Goal: Check status: Check status

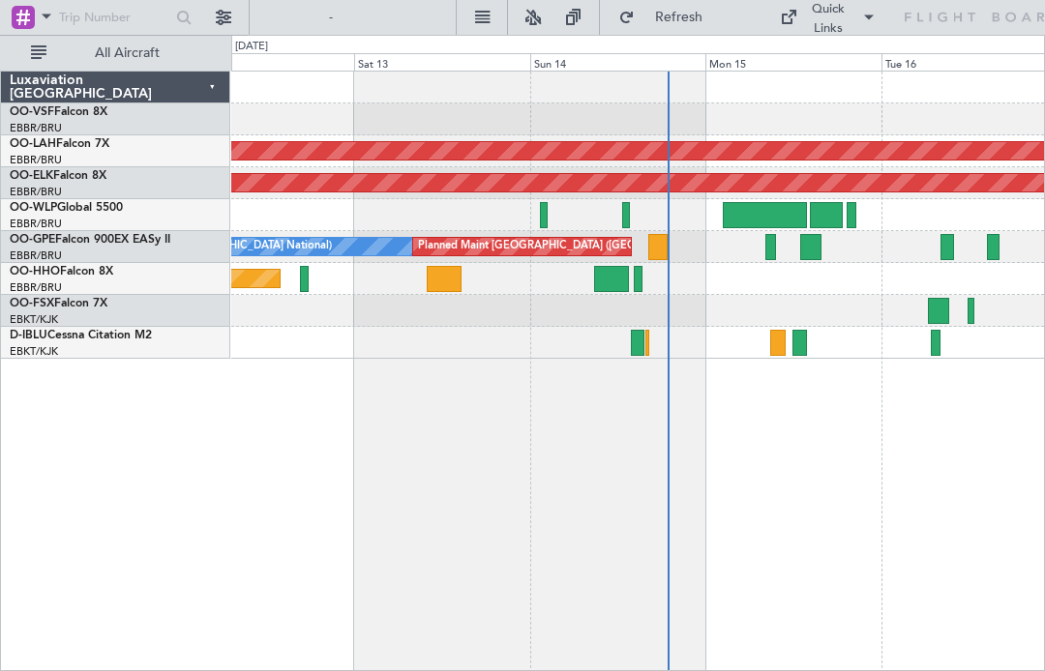
click at [696, 219] on div at bounding box center [764, 215] width 83 height 26
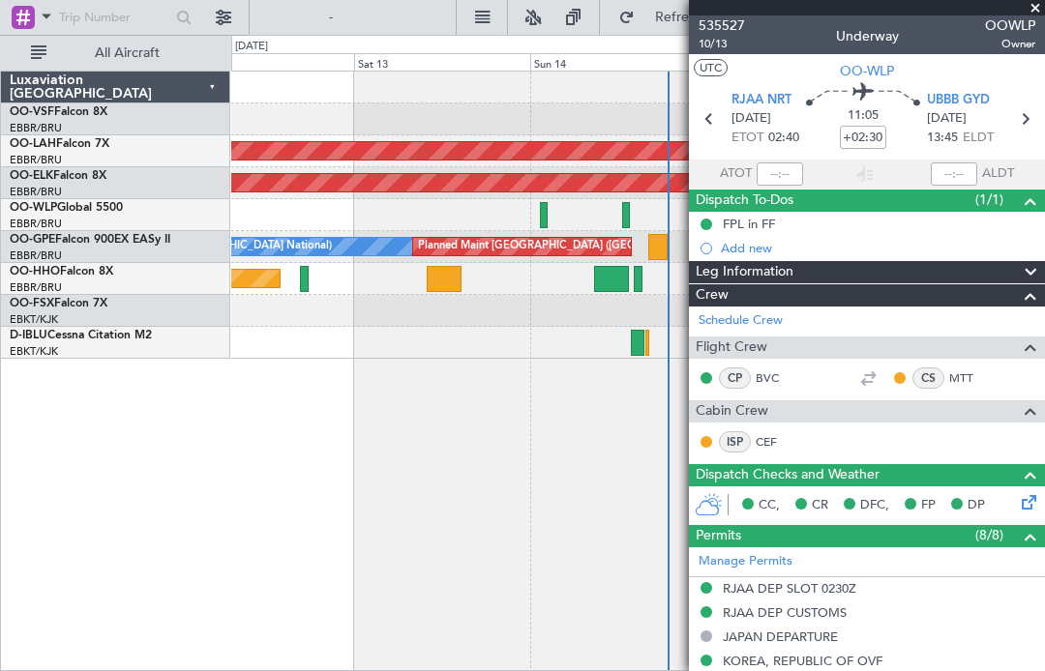
click at [696, 72] on button "UTC" at bounding box center [711, 67] width 34 height 17
click at [696, 65] on button "LOCAL" at bounding box center [718, 67] width 48 height 17
click at [696, 74] on button "LOCAL" at bounding box center [718, 67] width 48 height 17
click at [696, 51] on span "10/13" at bounding box center [721, 44] width 46 height 16
click at [696, 6] on span at bounding box center [1034, 8] width 19 height 17
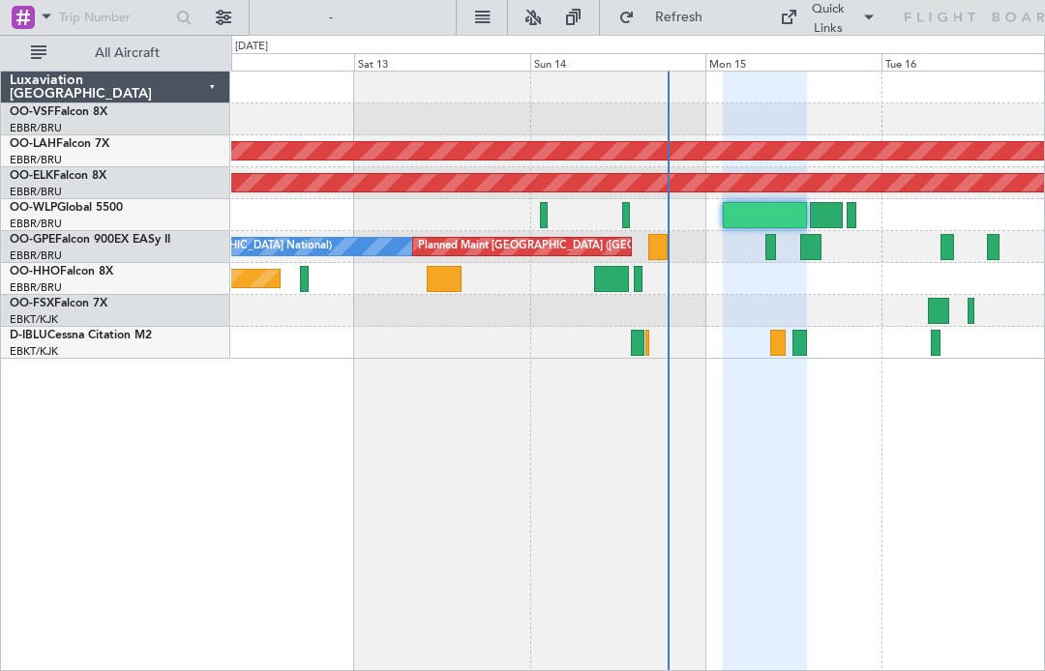
type input "0"
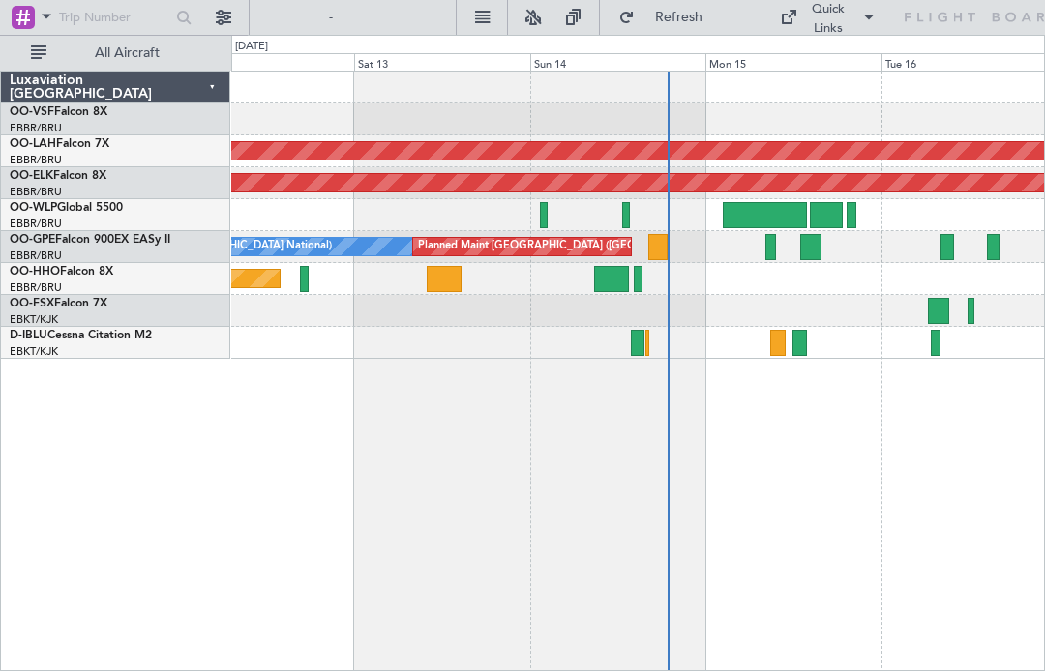
click at [696, 195] on div "Planned Maint Kortrijk-[GEOGRAPHIC_DATA]" at bounding box center [637, 183] width 813 height 32
click at [696, 215] on div at bounding box center [827, 215] width 34 height 26
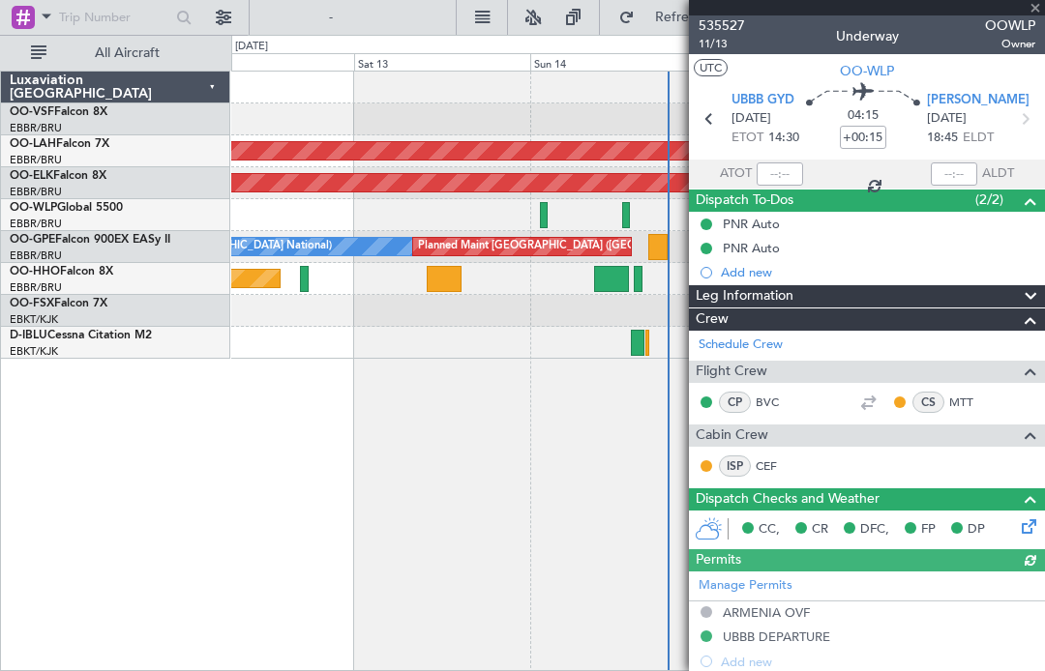
click at [696, 5] on div at bounding box center [867, 7] width 356 height 15
click at [696, 11] on span at bounding box center [1034, 8] width 19 height 17
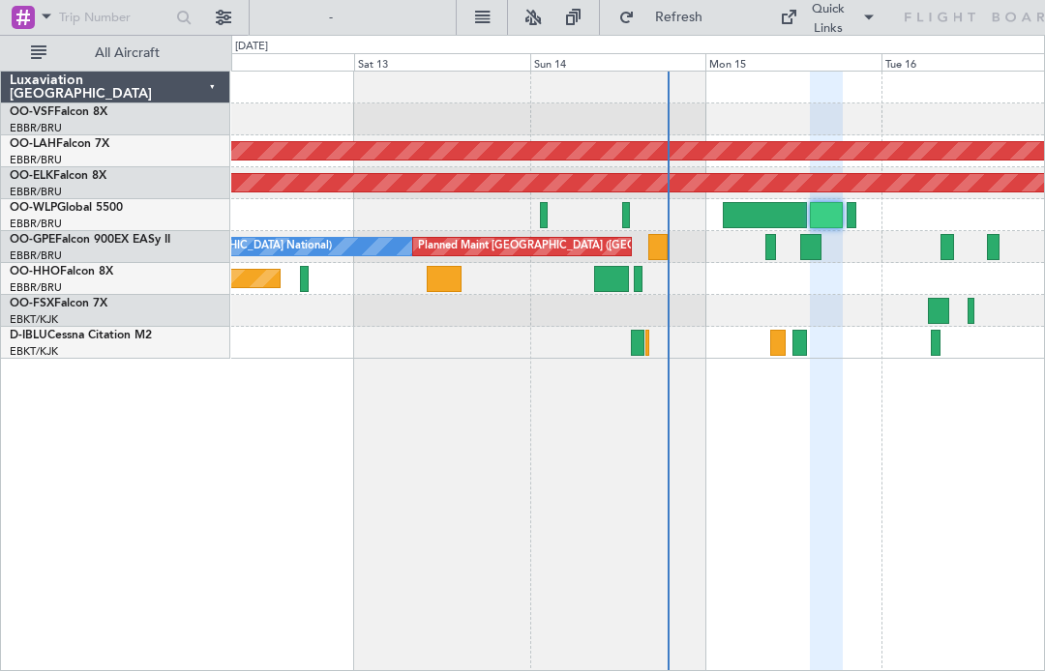
type input "0"
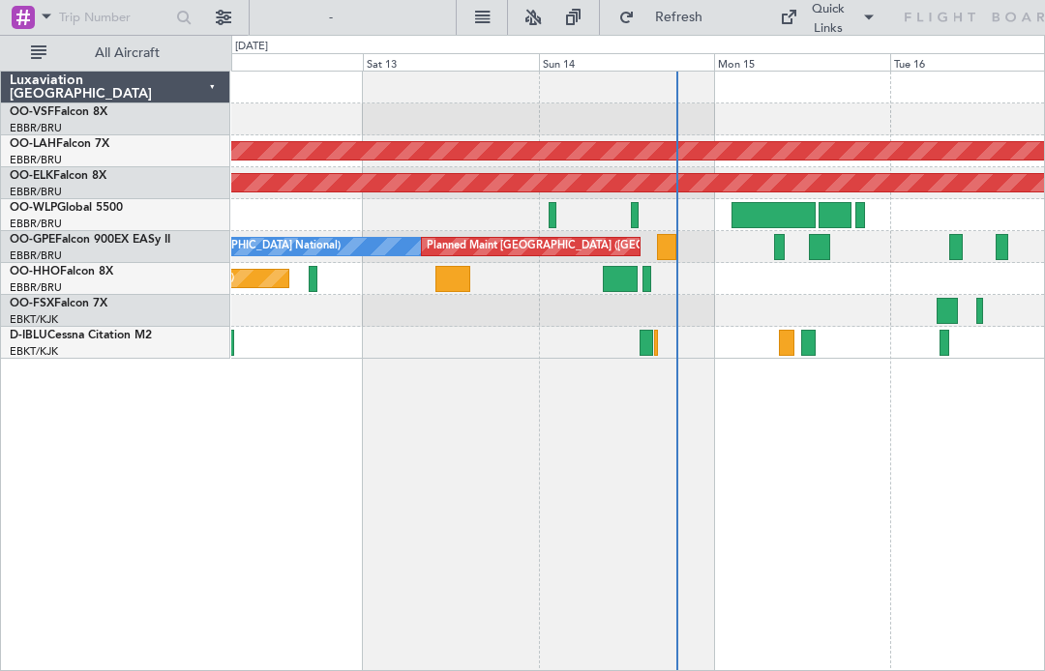
click at [696, 212] on div at bounding box center [835, 215] width 34 height 26
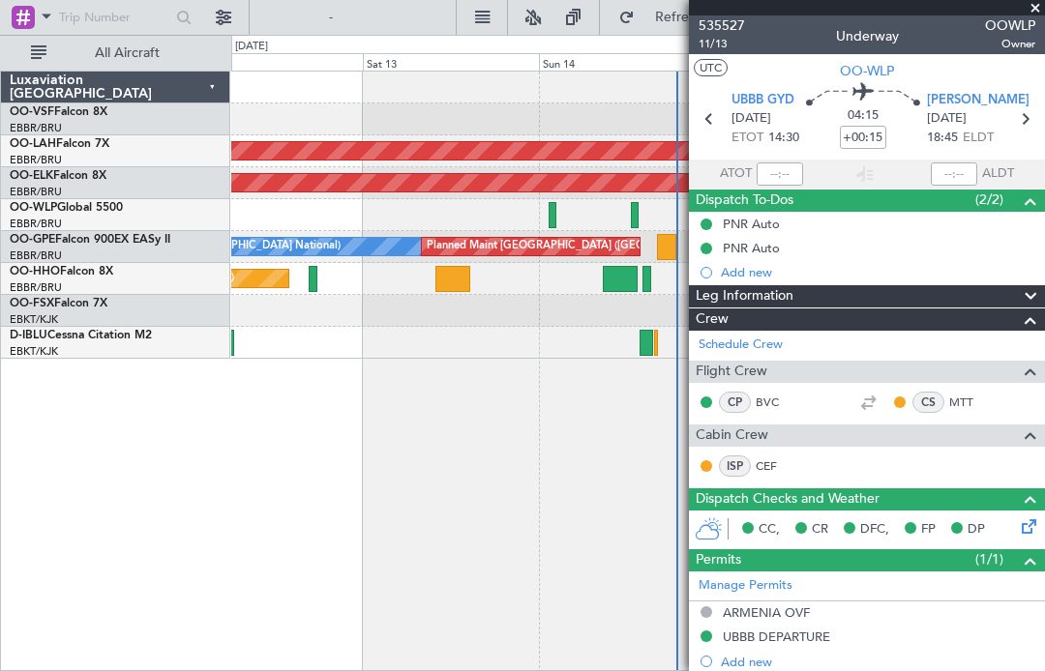
click at [696, 19] on span "OOWLP" at bounding box center [1010, 25] width 50 height 20
click at [696, 8] on span at bounding box center [1034, 8] width 19 height 17
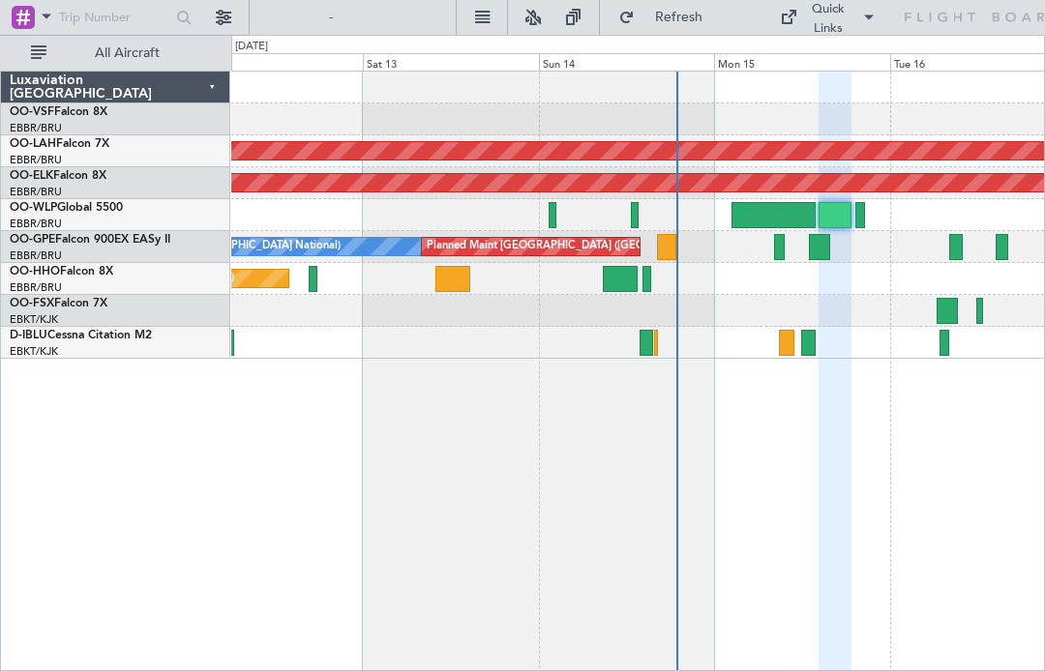
type input "0"
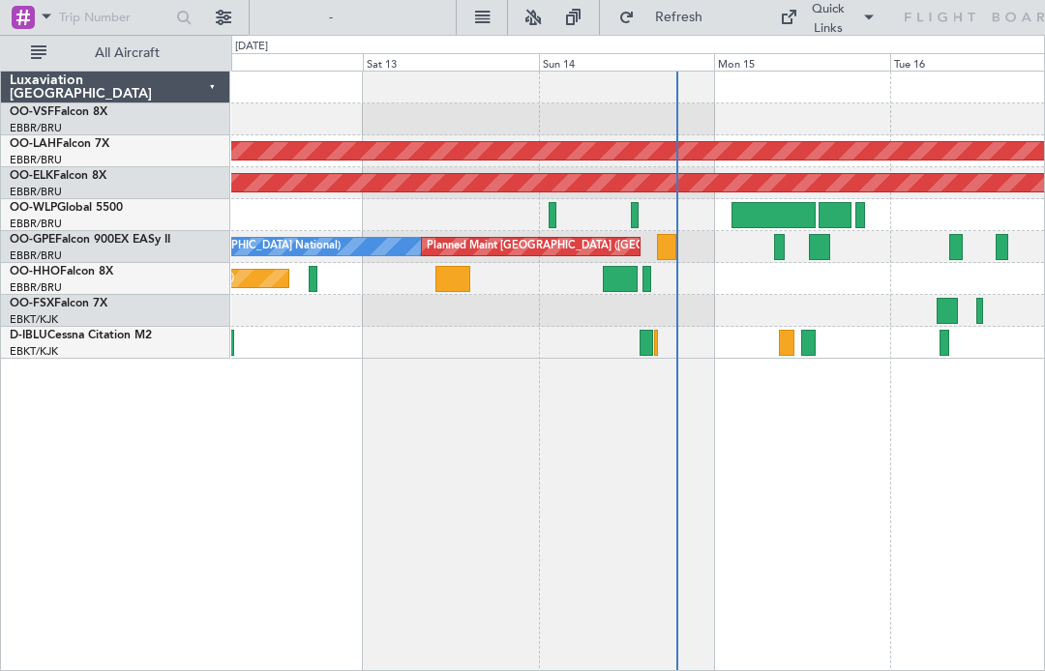
click at [696, 205] on div at bounding box center [860, 215] width 11 height 26
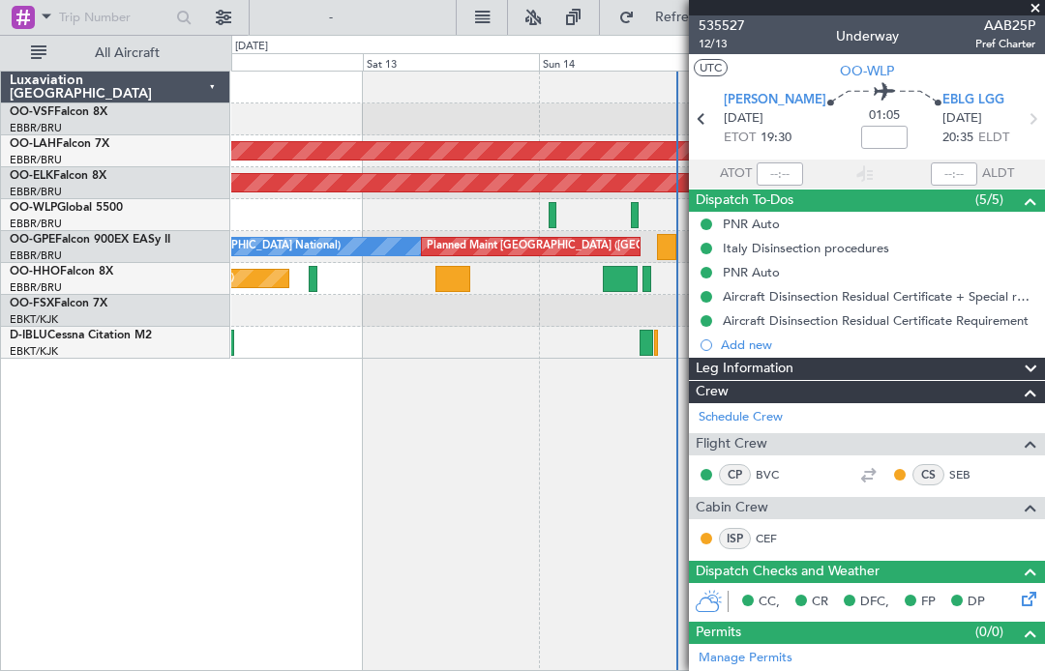
click at [696, 8] on span at bounding box center [1034, 8] width 19 height 17
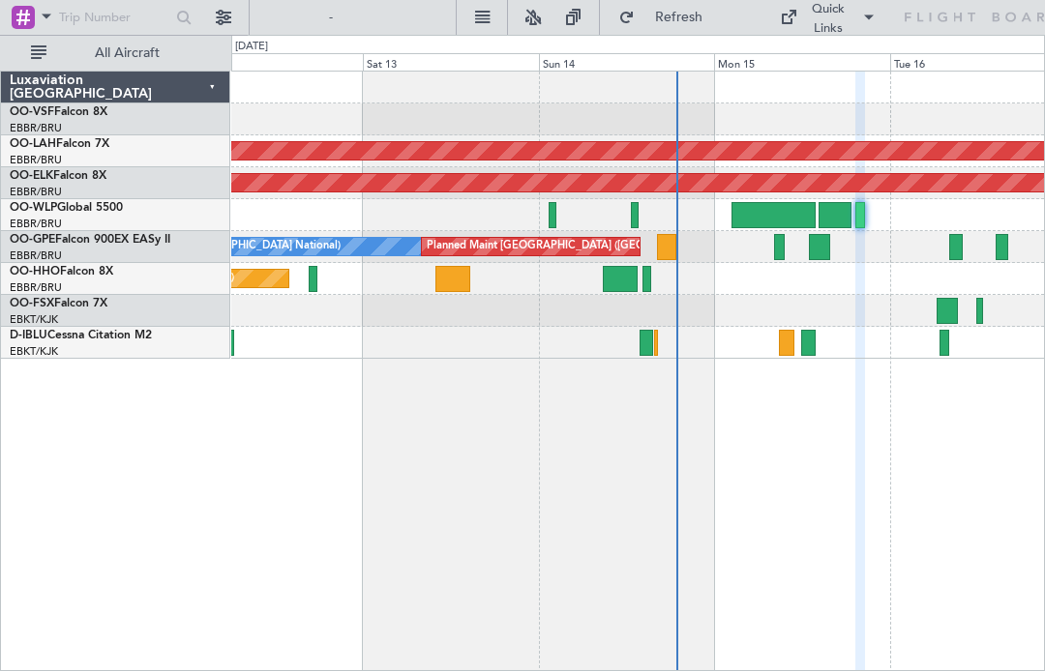
type input "0"
